Goal: Book appointment/travel/reservation: Book appointment/travel/reservation

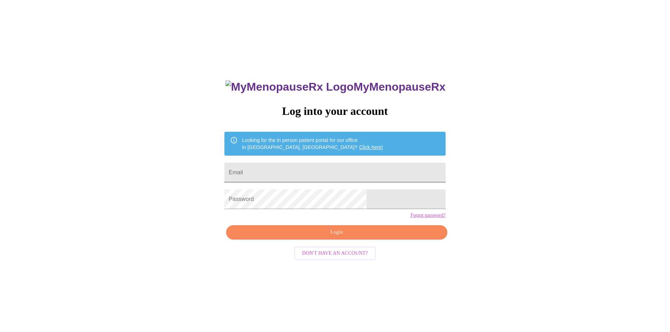
click at [278, 170] on input "Email" at bounding box center [334, 173] width 221 height 20
type input "[EMAIL_ADDRESS][DOMAIN_NAME]"
click at [320, 237] on span "Login" at bounding box center [336, 232] width 205 height 9
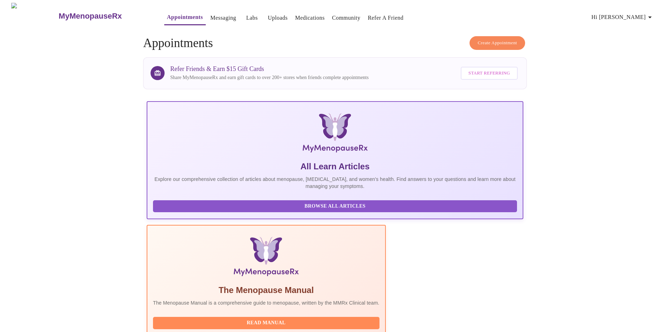
click at [300, 14] on link "Medications" at bounding box center [310, 18] width 30 height 10
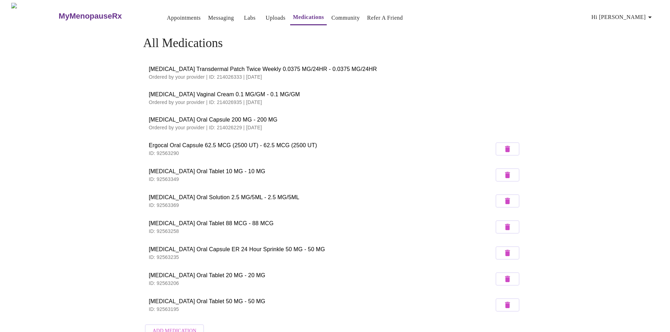
click at [265, 15] on link "Uploads" at bounding box center [275, 18] width 20 height 10
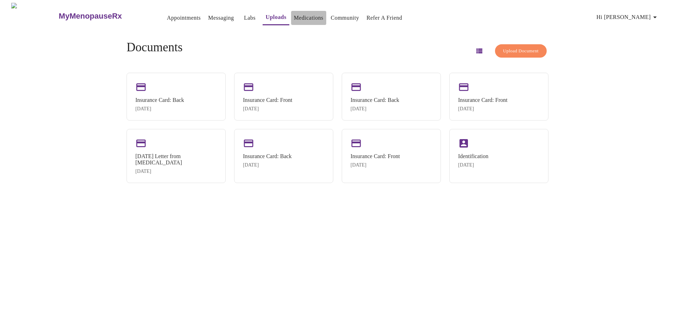
click at [295, 13] on link "Medications" at bounding box center [309, 18] width 30 height 10
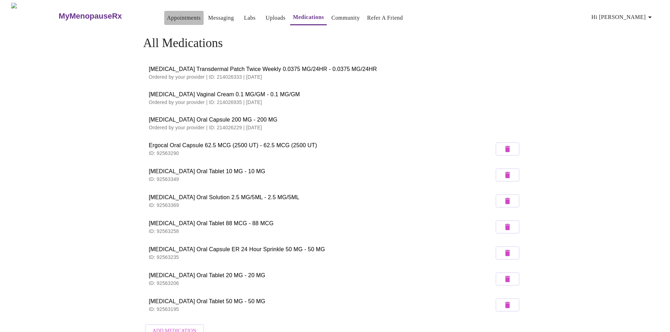
click at [167, 14] on link "Appointments" at bounding box center [184, 18] width 34 height 10
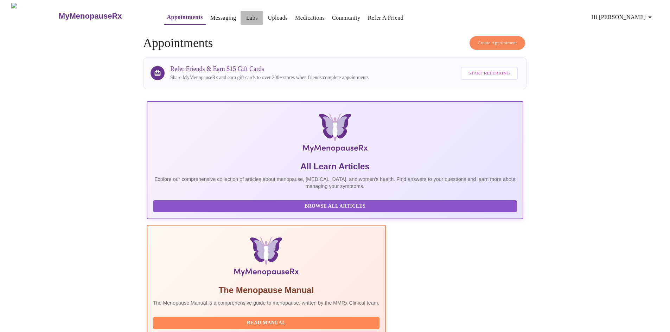
click at [246, 14] on link "Labs" at bounding box center [252, 18] width 12 height 10
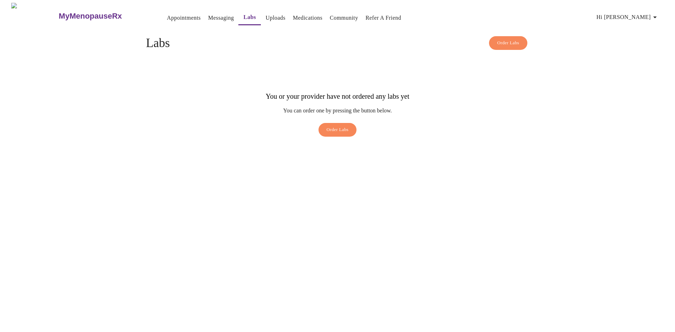
click at [167, 14] on link "Appointments" at bounding box center [184, 18] width 34 height 10
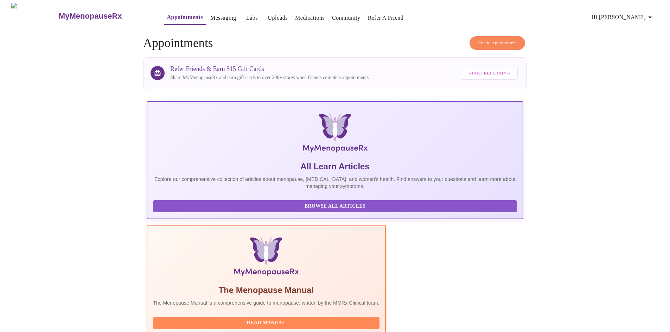
click at [295, 14] on link "Medications" at bounding box center [310, 18] width 30 height 10
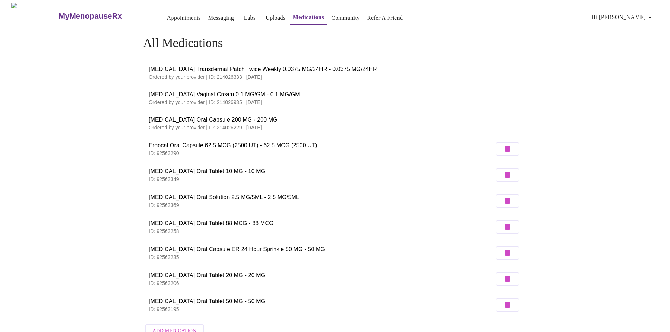
click at [208, 14] on link "Messaging" at bounding box center [221, 18] width 26 height 10
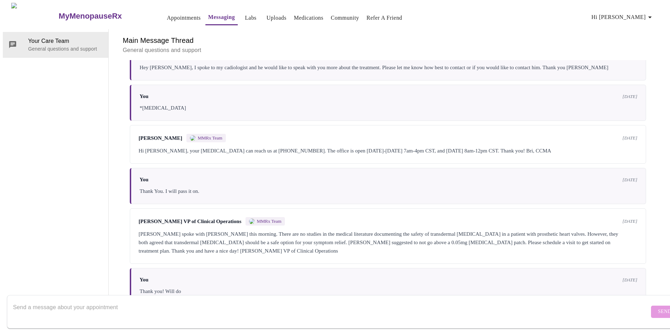
click at [167, 13] on link "Appointments" at bounding box center [184, 18] width 34 height 10
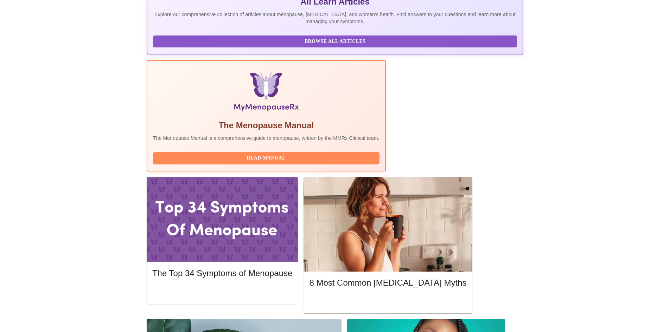
scroll to position [176, 0]
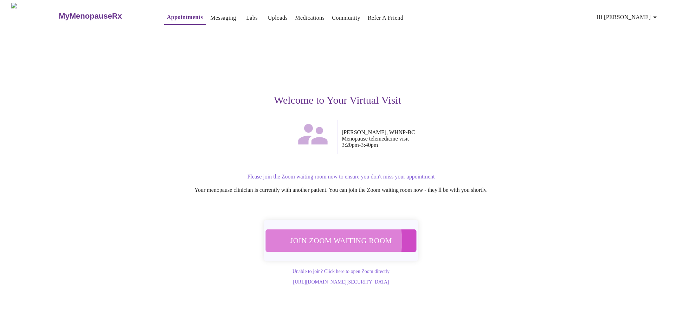
click at [320, 237] on span "Join Zoom Waiting Room" at bounding box center [341, 240] width 133 height 13
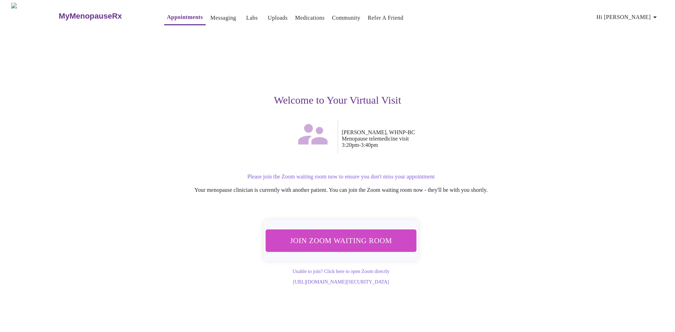
click at [314, 237] on span "Join Zoom Waiting Room" at bounding box center [341, 240] width 133 height 13
